Goal: Find specific page/section: Find specific page/section

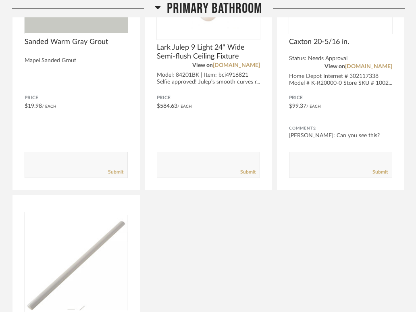
scroll to position [474, 0]
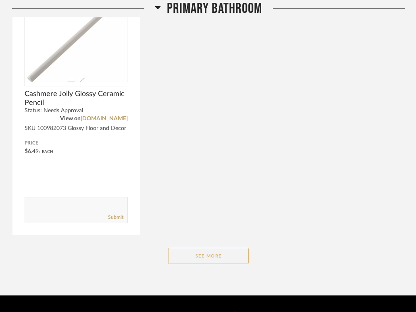
click at [203, 248] on button "See More" at bounding box center [208, 256] width 81 height 16
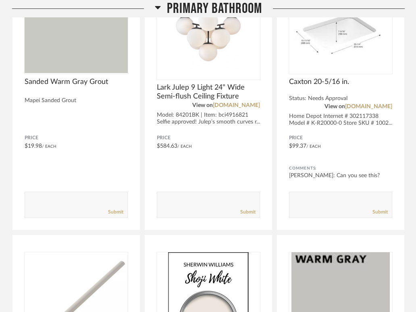
scroll to position [0, 0]
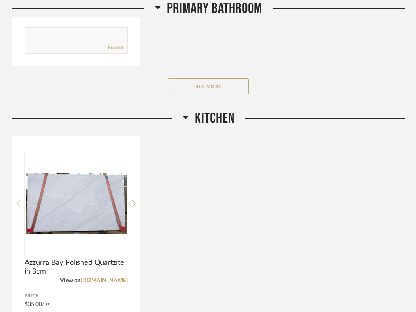
scroll to position [655, 0]
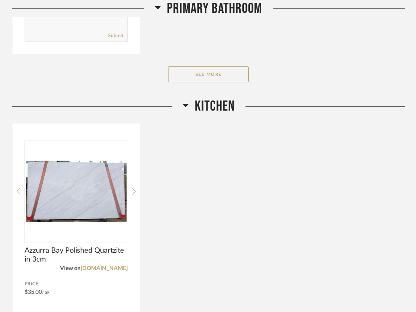
click at [188, 100] on icon at bounding box center [186, 105] width 6 height 10
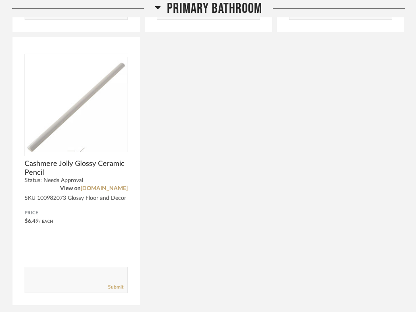
scroll to position [499, 0]
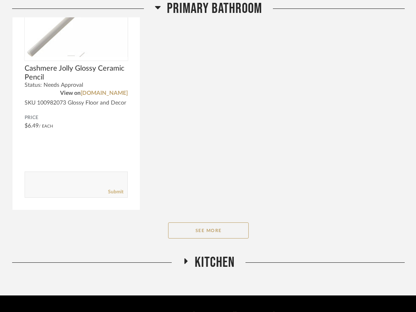
click at [185, 258] on icon at bounding box center [185, 261] width 3 height 6
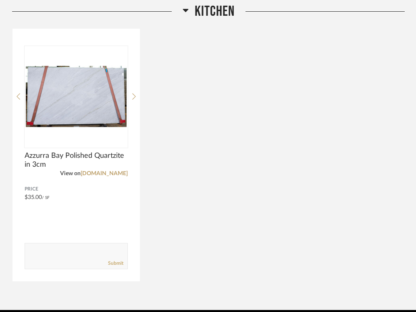
scroll to position [765, 0]
